Goal: Transaction & Acquisition: Book appointment/travel/reservation

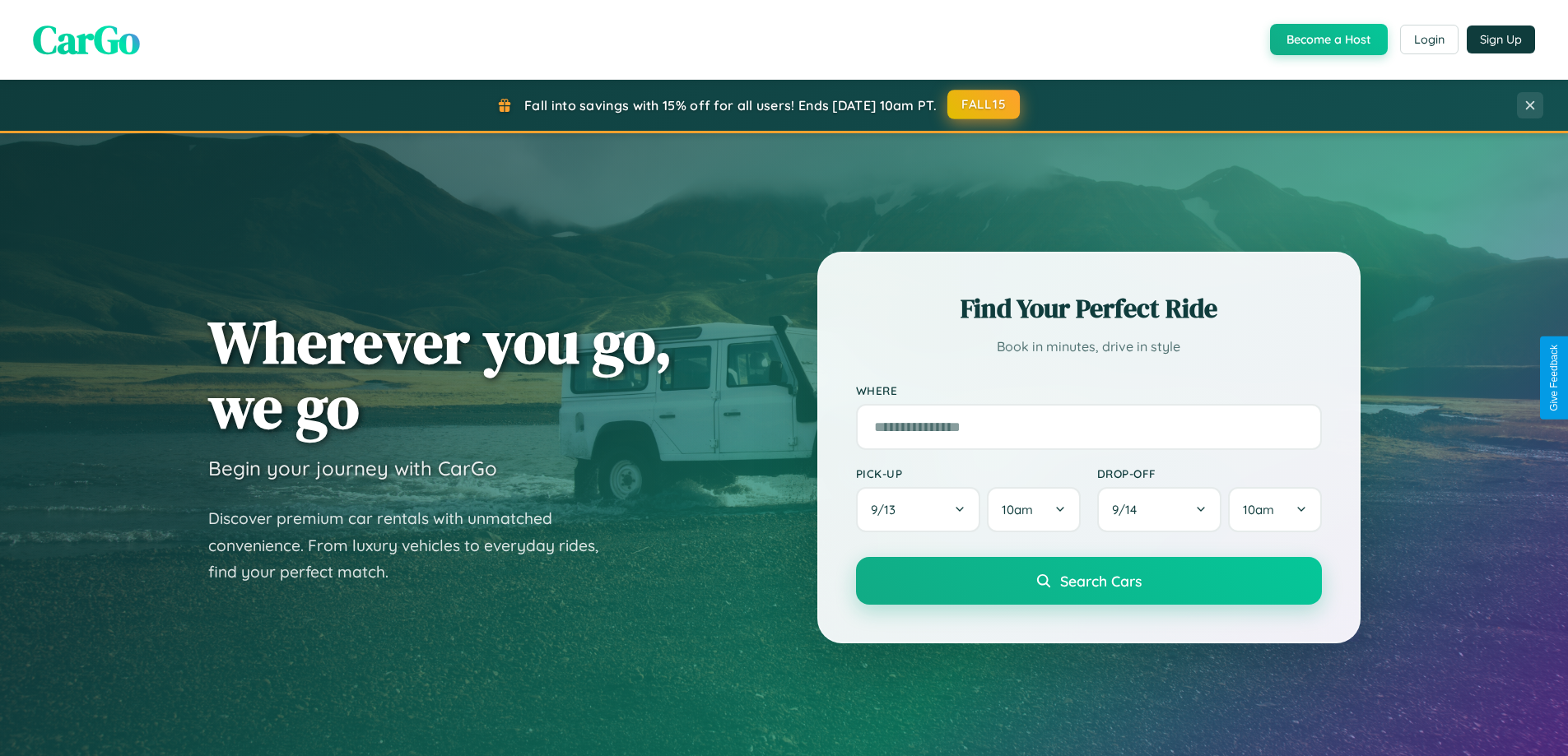
click at [984, 104] on button "FALL15" at bounding box center [983, 104] width 72 height 29
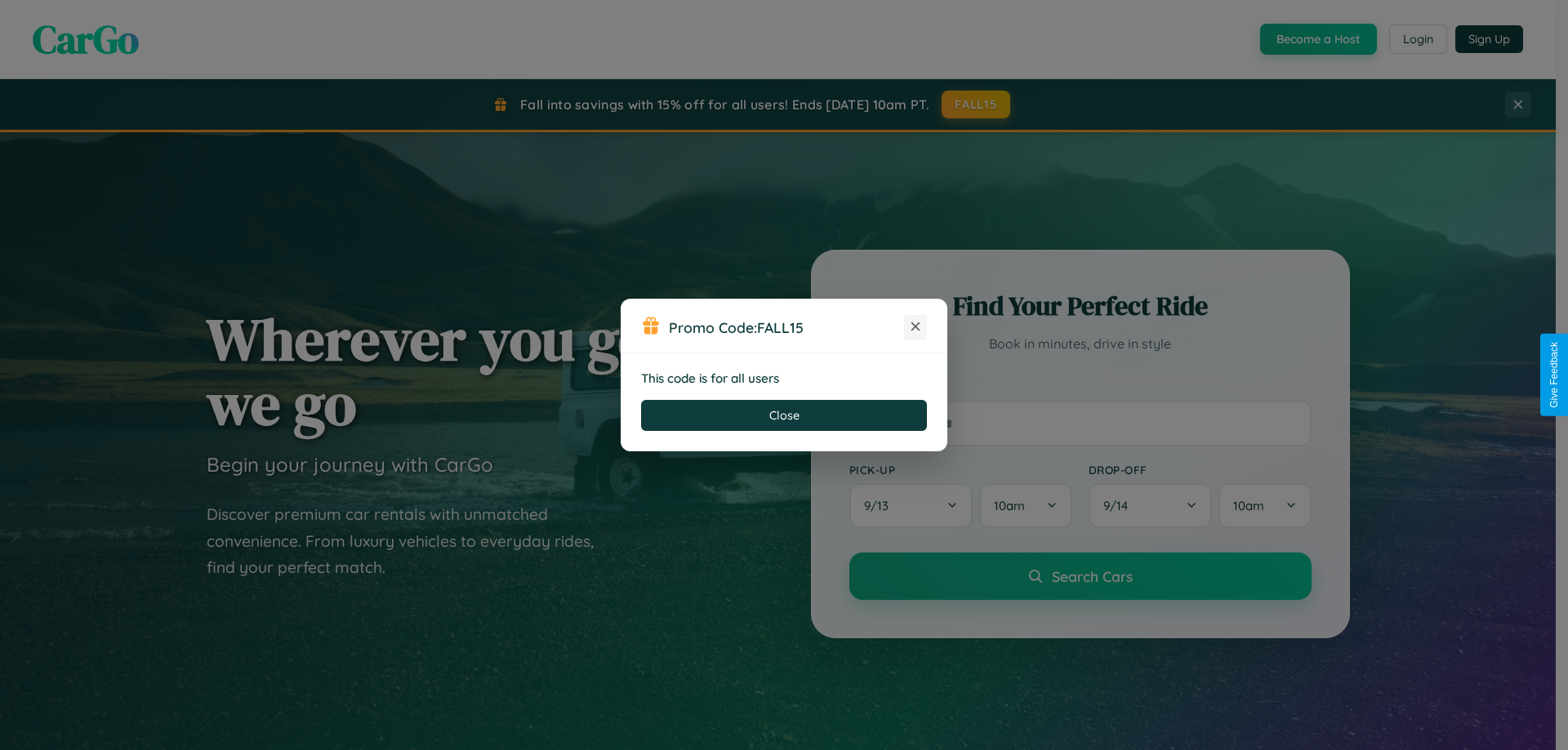
click at [915, 327] on icon at bounding box center [915, 326] width 16 height 16
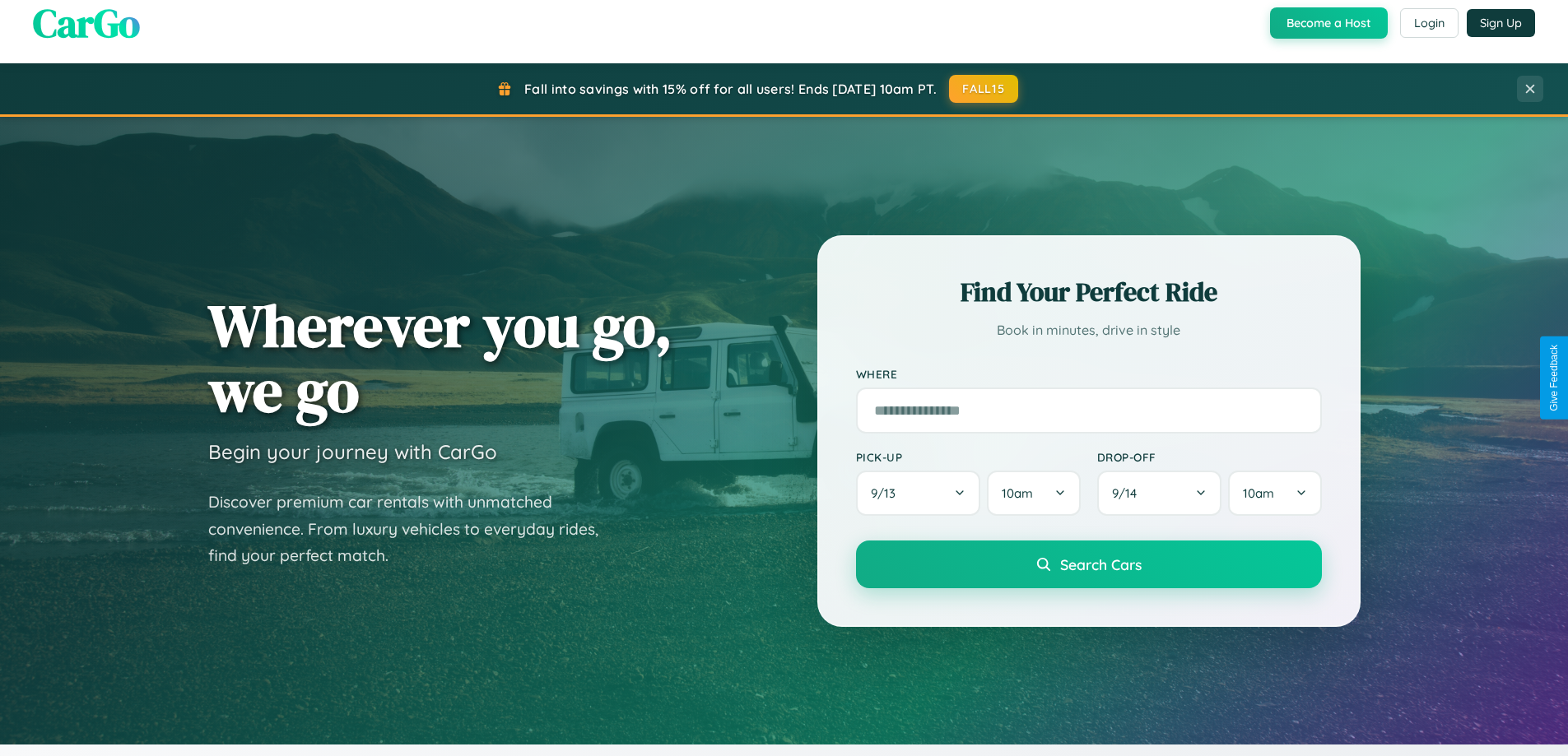
scroll to position [1132, 0]
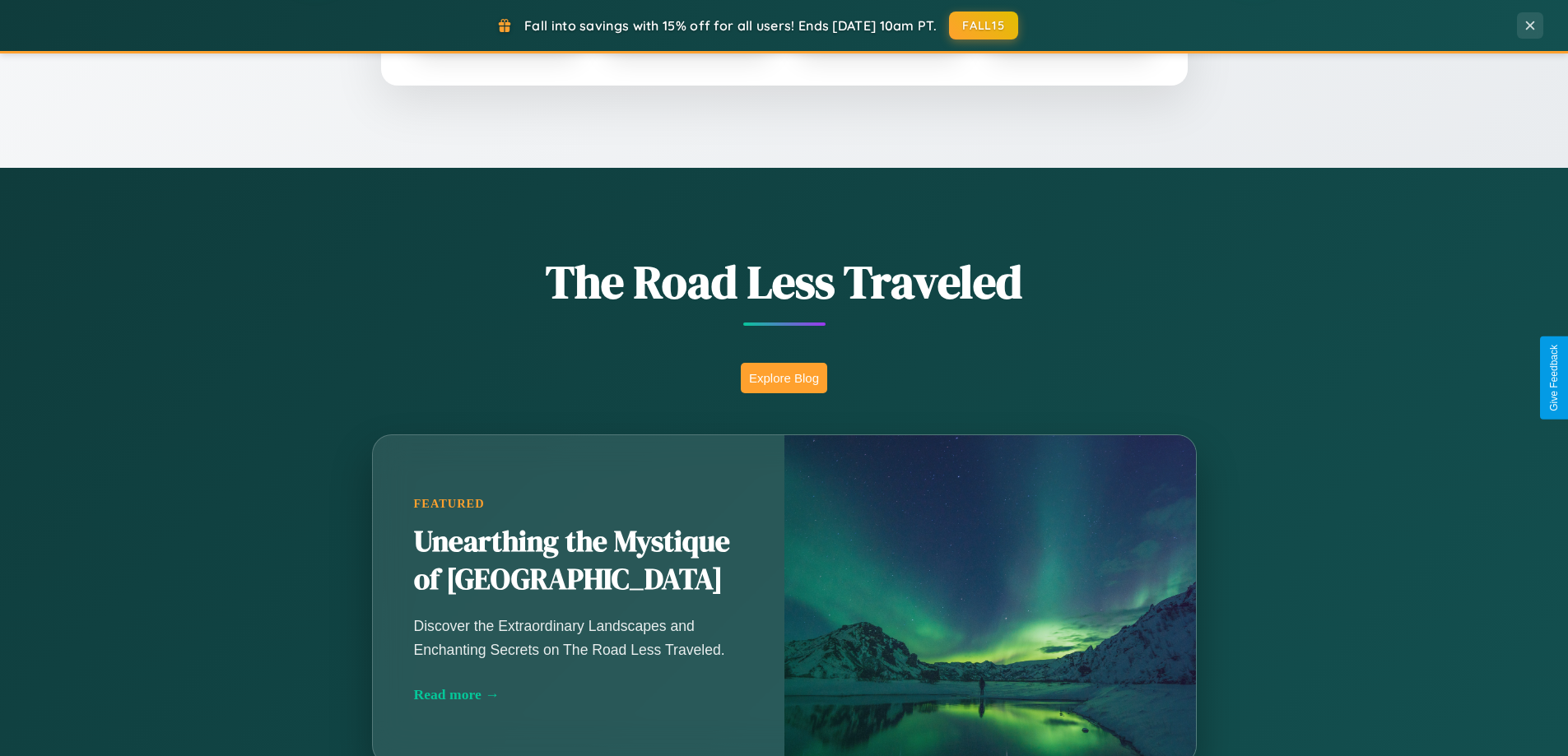
click at [784, 378] on button "Explore Blog" at bounding box center [784, 378] width 86 height 30
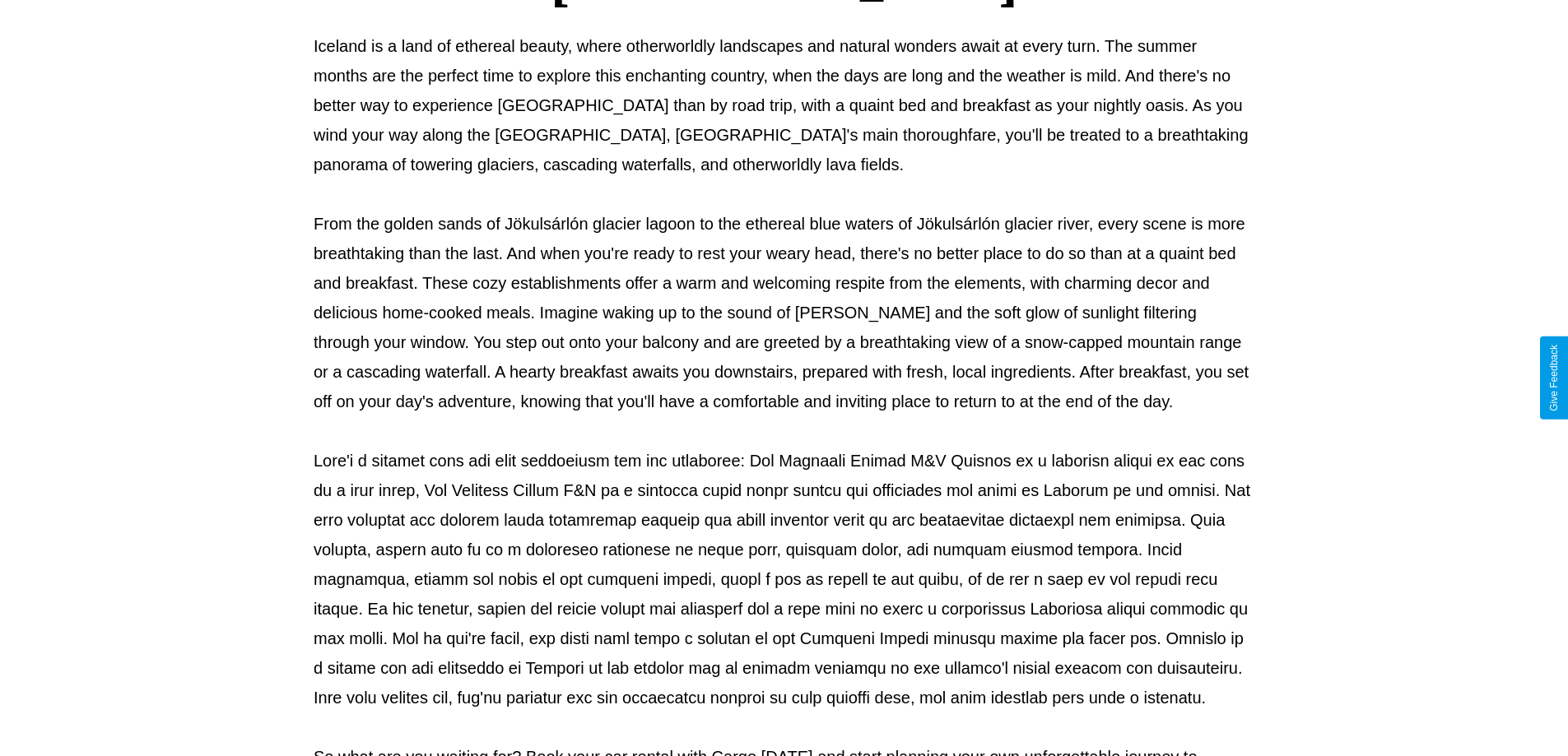
scroll to position [533, 0]
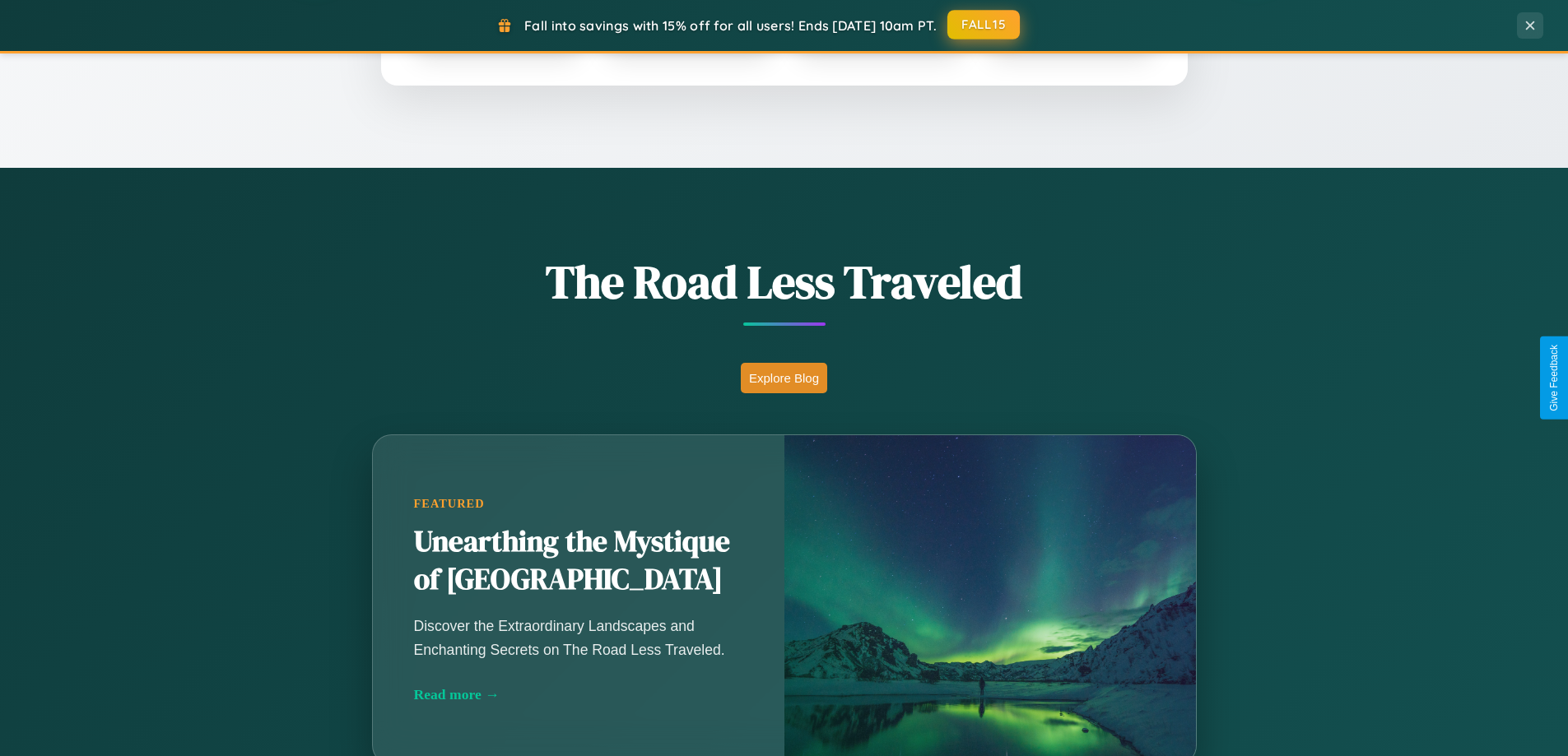
click at [984, 25] on button "FALL15" at bounding box center [983, 24] width 72 height 29
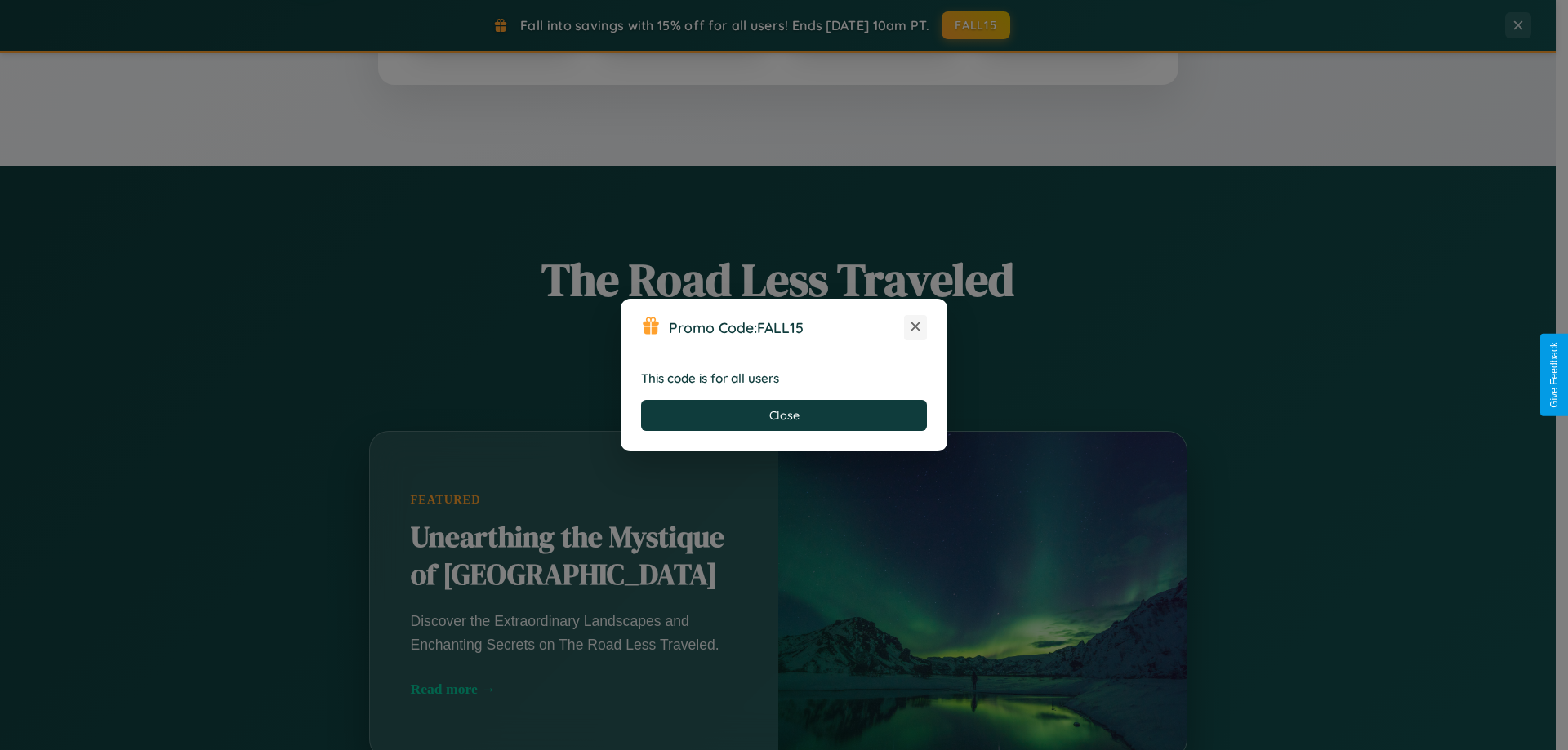
click at [915, 327] on icon at bounding box center [915, 326] width 16 height 16
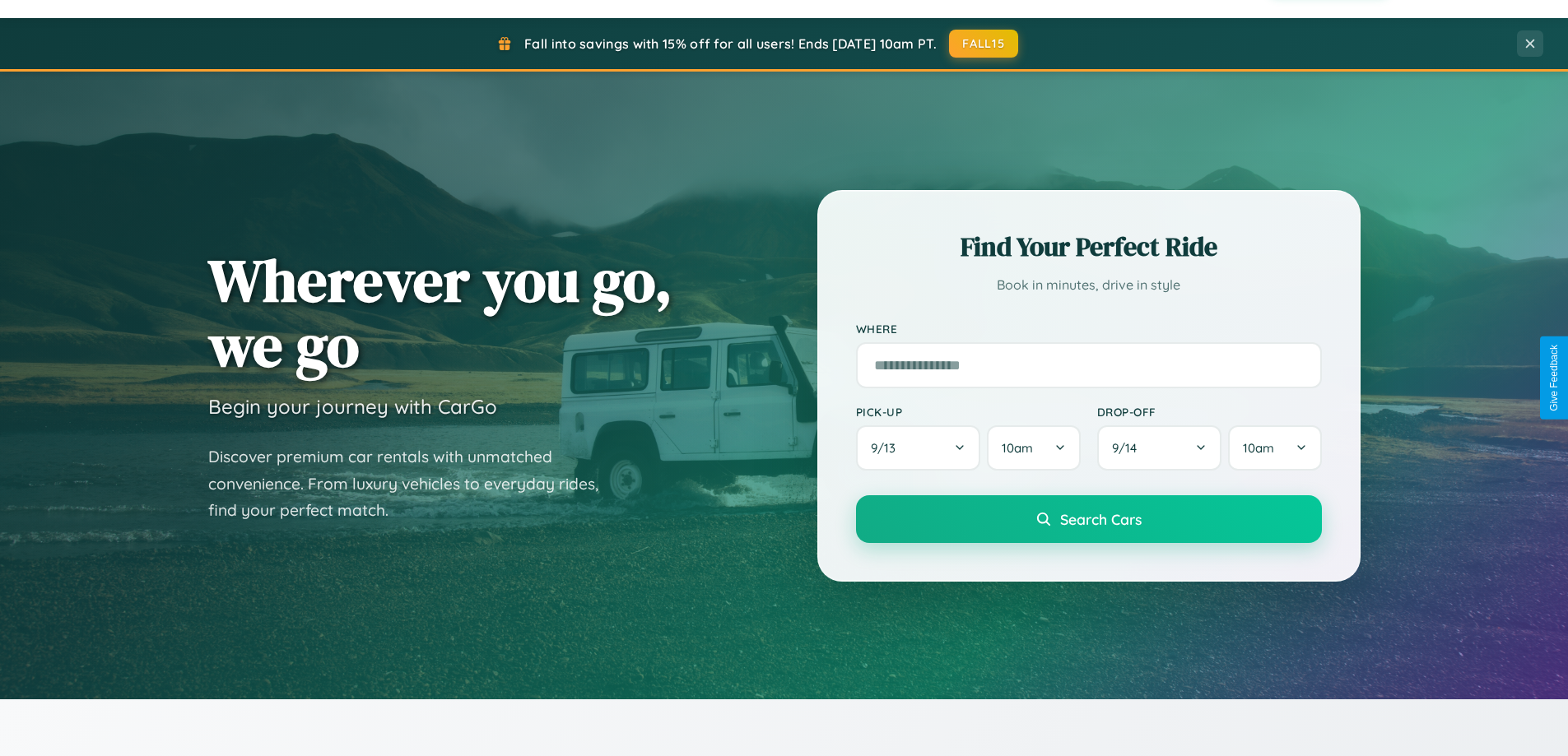
scroll to position [0, 0]
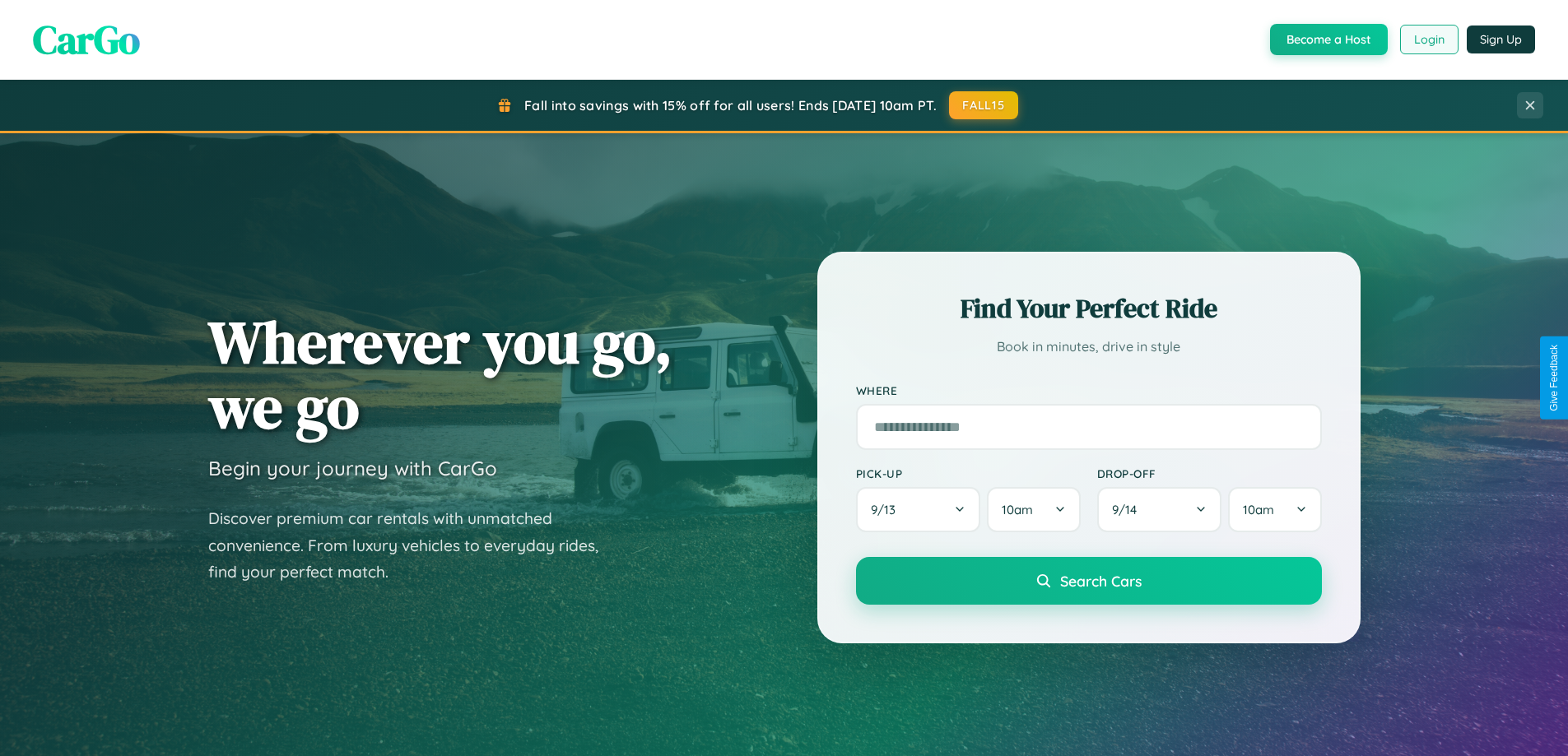
click at [1427, 40] on button "Login" at bounding box center [1429, 39] width 59 height 29
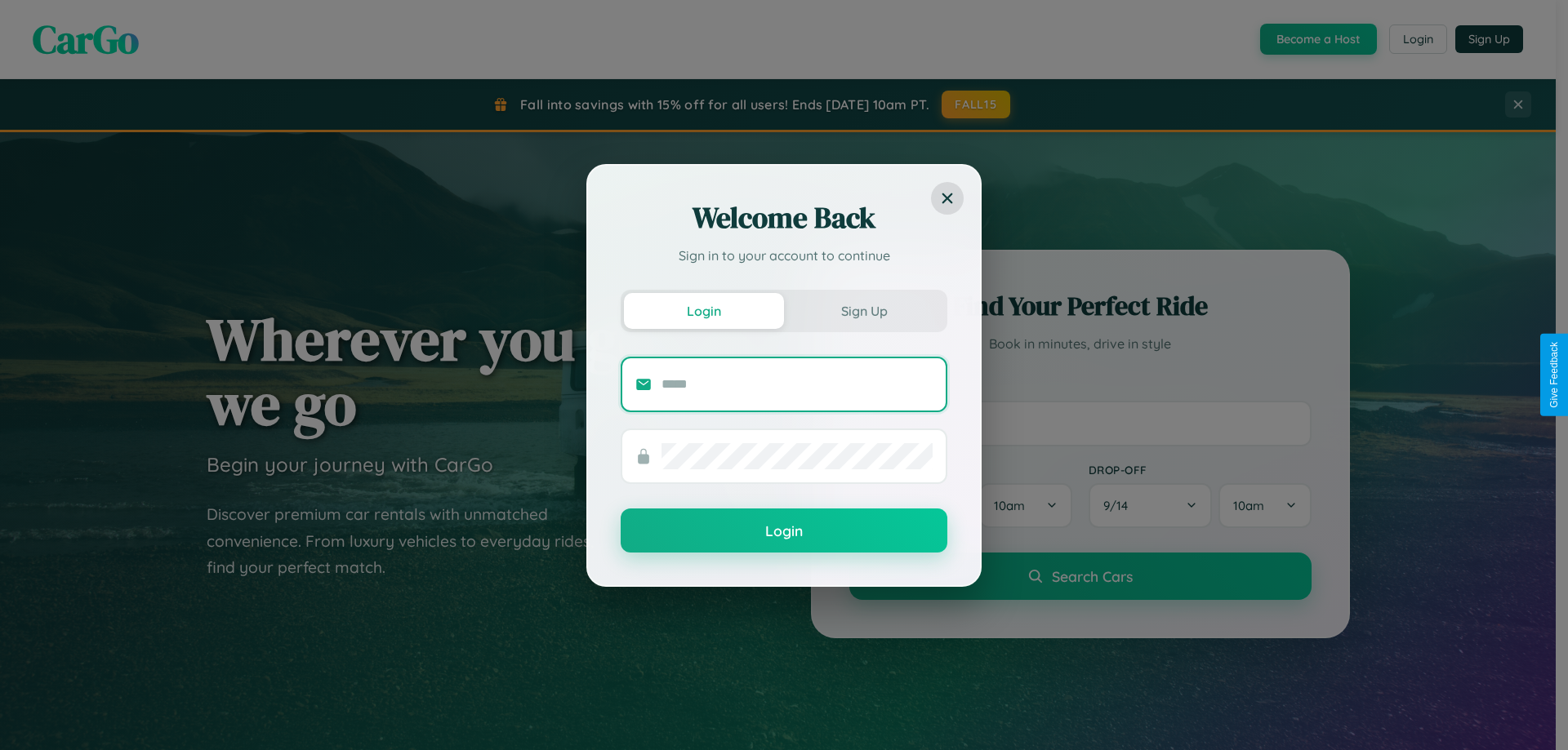
click at [797, 383] on input "text" at bounding box center [797, 384] width 271 height 26
type input "**********"
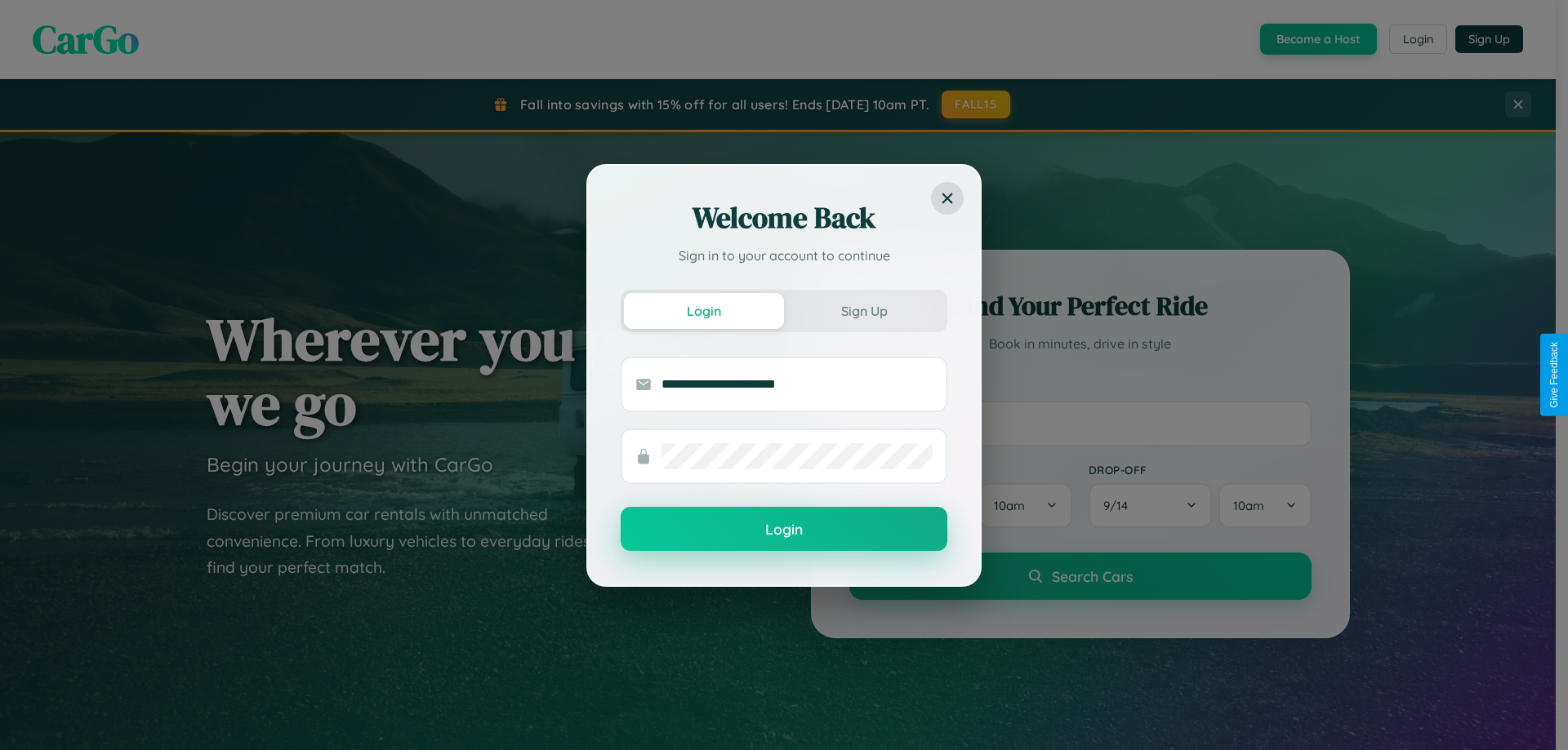
click at [784, 530] on button "Login" at bounding box center [784, 529] width 327 height 44
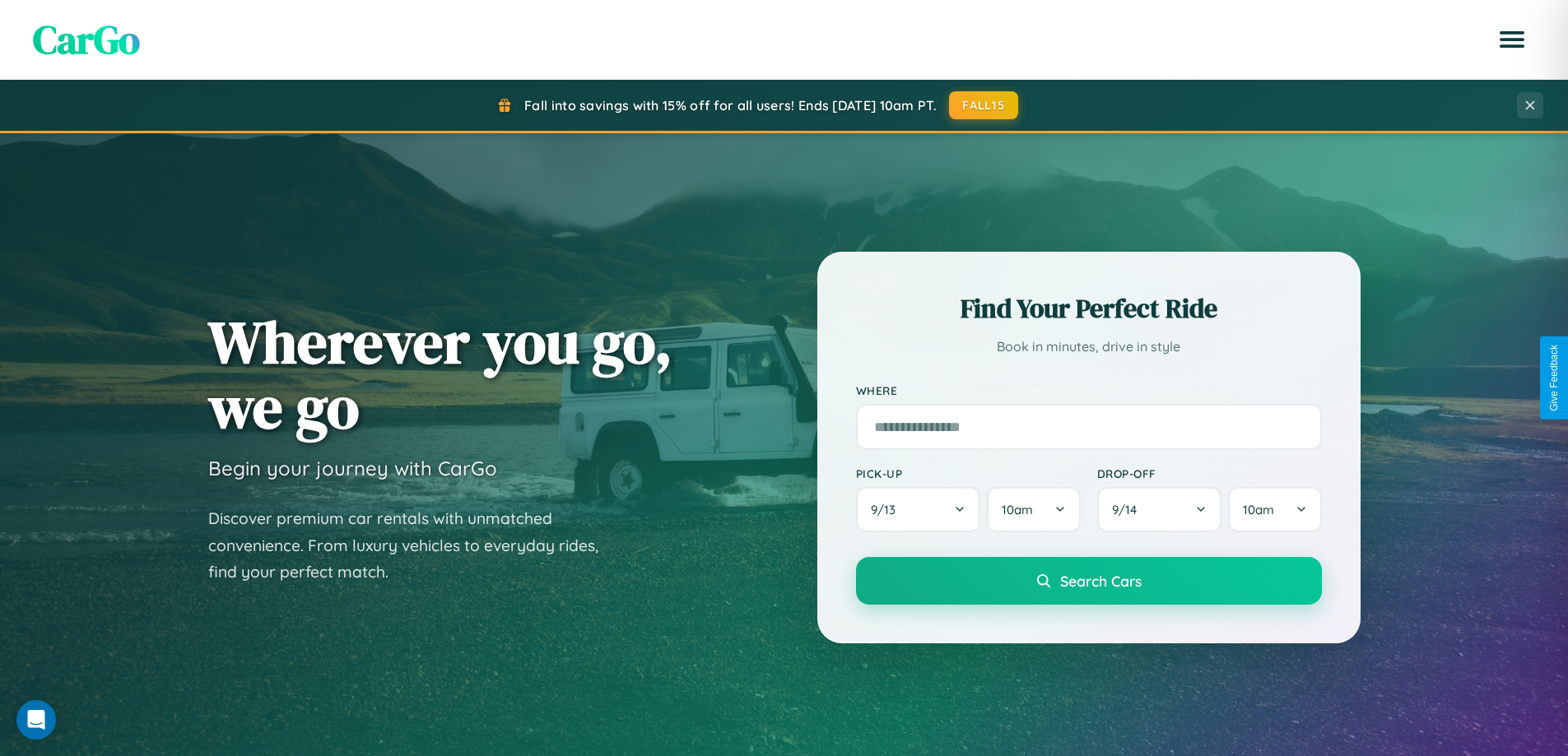
scroll to position [709, 0]
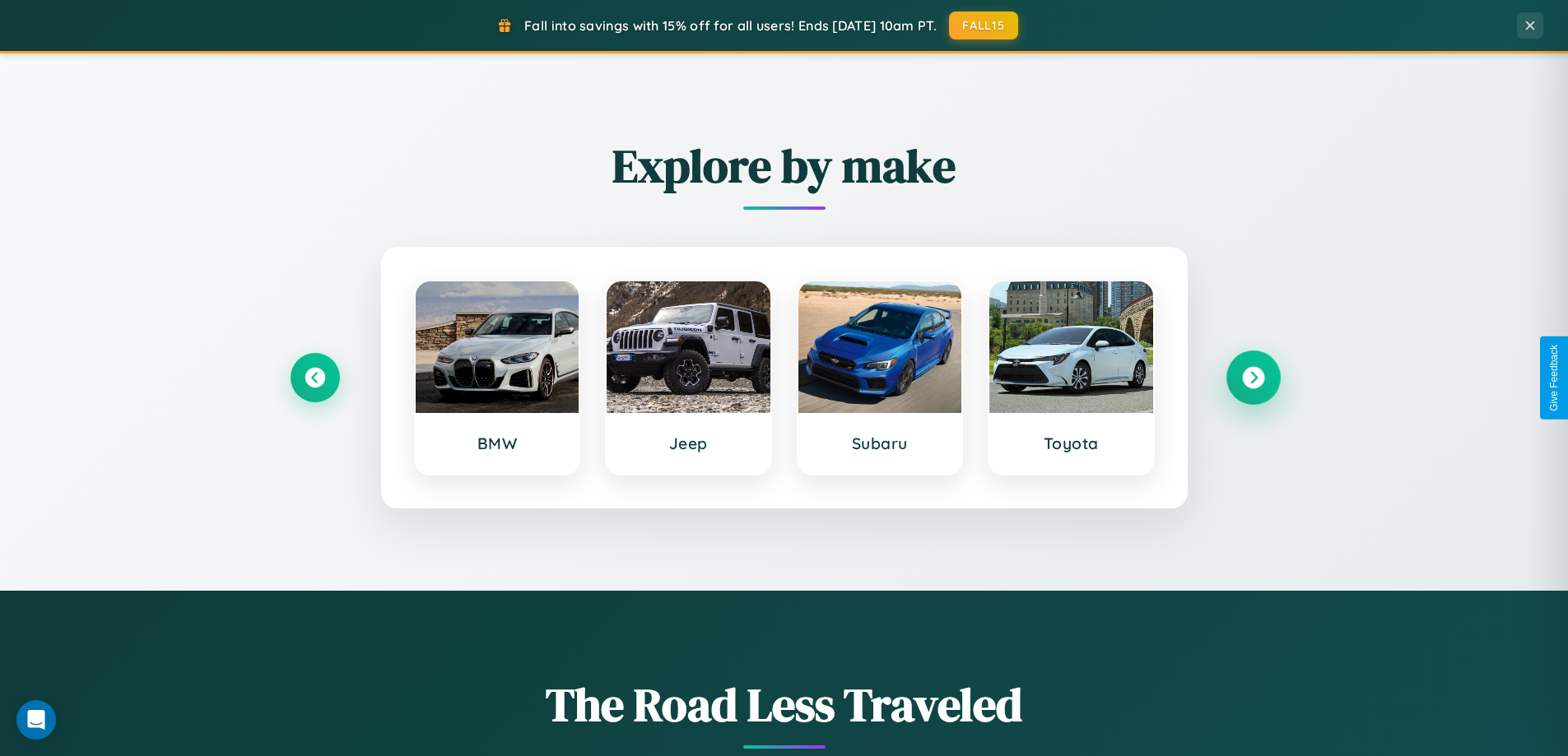
click at [1253, 378] on icon at bounding box center [1253, 377] width 22 height 22
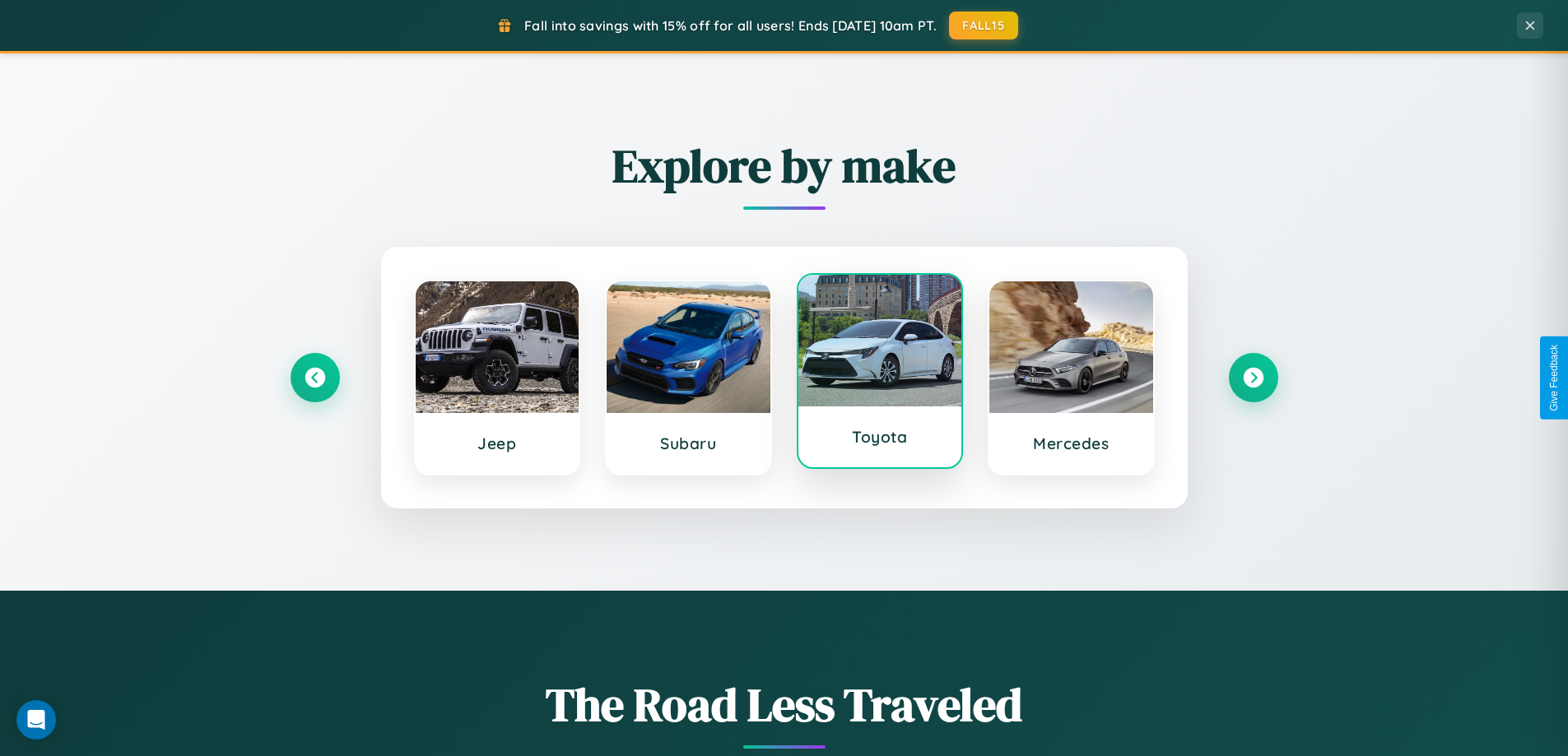
click at [878, 373] on div at bounding box center [880, 340] width 163 height 132
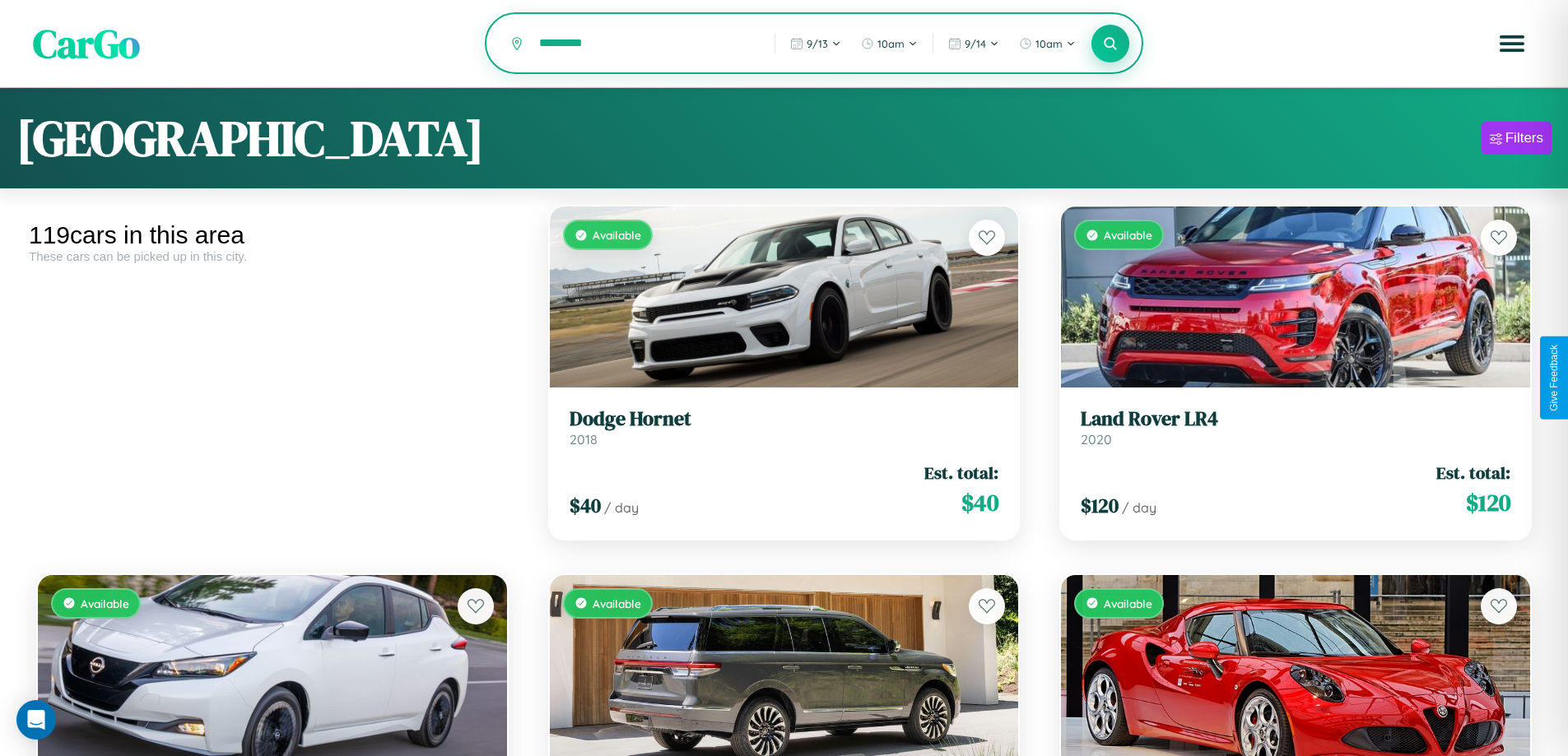
type input "*********"
click at [1110, 45] on icon at bounding box center [1110, 43] width 15 height 15
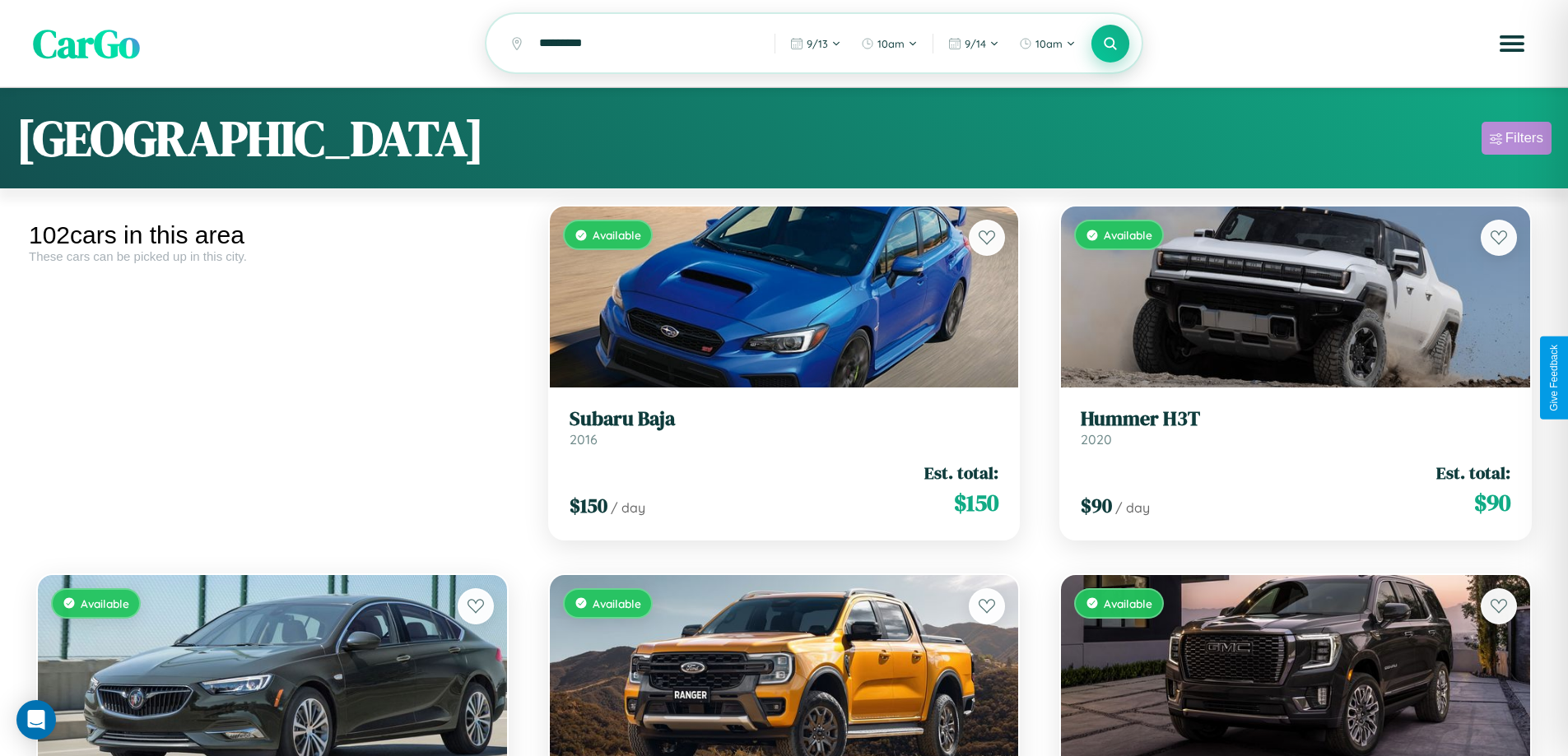
click at [1516, 141] on div "Filters" at bounding box center [1524, 138] width 38 height 16
